Goal: Task Accomplishment & Management: Use online tool/utility

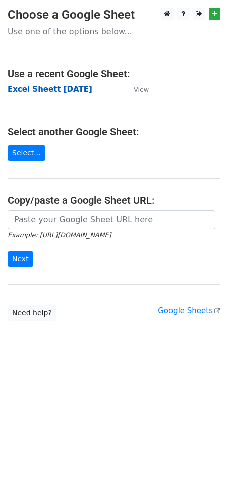
click at [64, 89] on strong "Excel Sheett 6-8-25" at bounding box center [50, 89] width 85 height 9
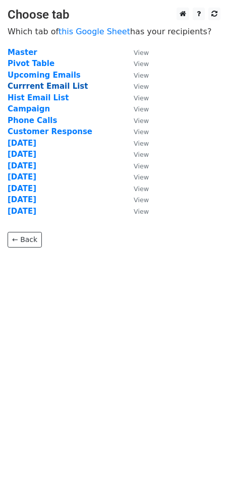
click at [63, 86] on strong "Currrent Email List" at bounding box center [48, 86] width 80 height 9
